Goal: Transaction & Acquisition: Download file/media

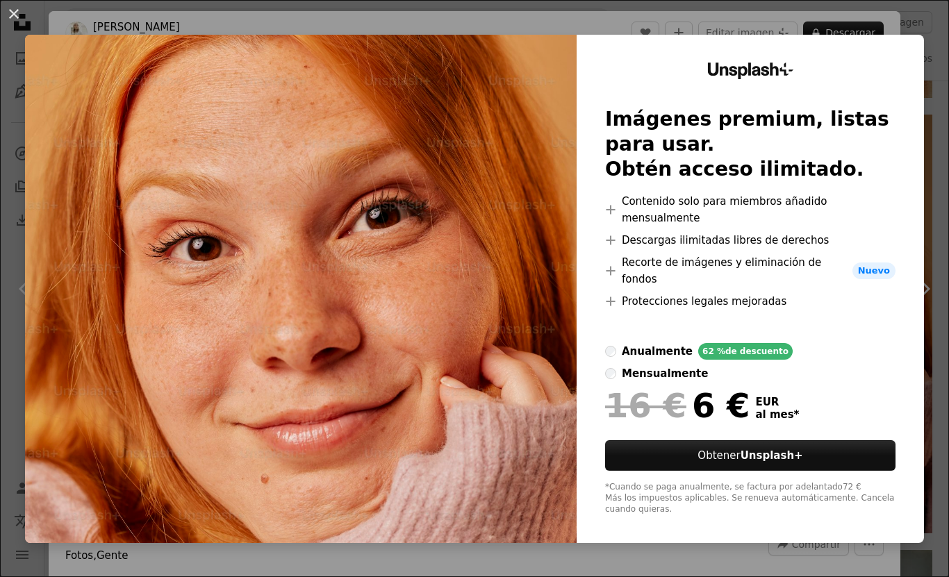
scroll to position [15409, 0]
click at [938, 491] on div "An X shape Unsplash+ Imágenes premium, listas para usar. Obtén acceso ilimitado…" at bounding box center [474, 288] width 949 height 577
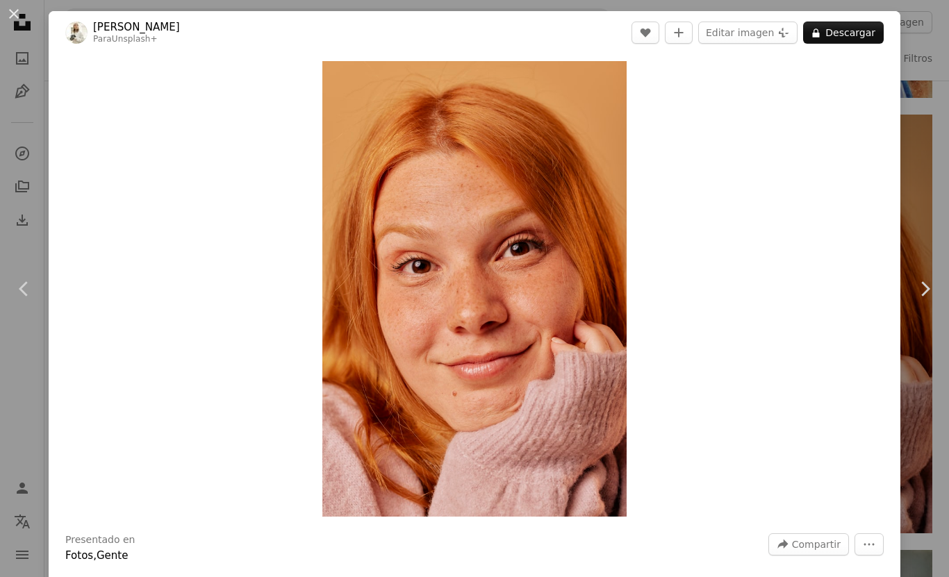
click at [933, 494] on div "An X shape Chevron left Chevron right [PERSON_NAME] Para Unsplash+ A heart A pl…" at bounding box center [474, 288] width 949 height 577
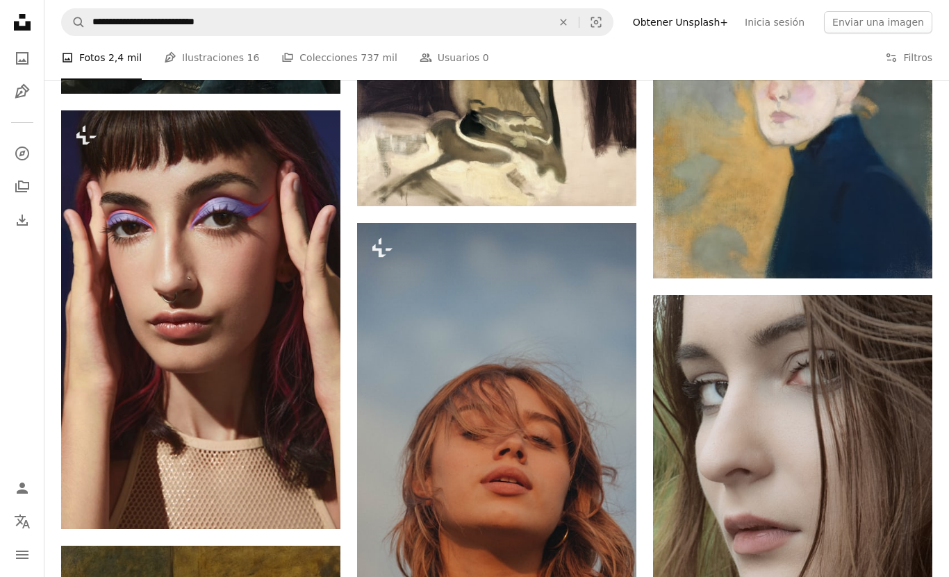
scroll to position [15974, 0]
click at [218, 346] on img at bounding box center [200, 319] width 279 height 419
